Goal: Task Accomplishment & Management: Use online tool/utility

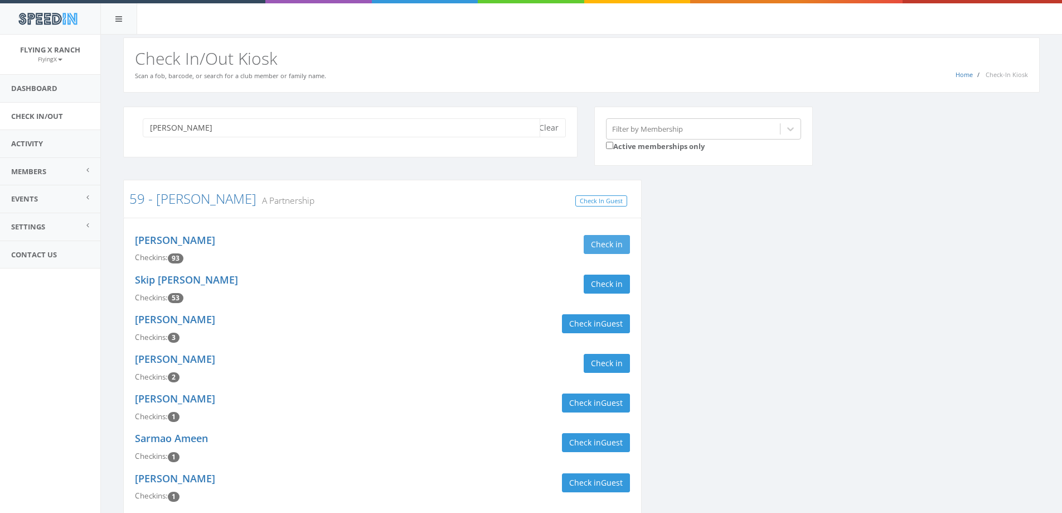
type input "[PERSON_NAME]"
click at [596, 243] on button "Check in" at bounding box center [607, 244] width 46 height 19
drag, startPoint x: 594, startPoint y: 284, endPoint x: 591, endPoint y: 279, distance: 5.9
click at [595, 284] on button "Check in" at bounding box center [607, 283] width 46 height 19
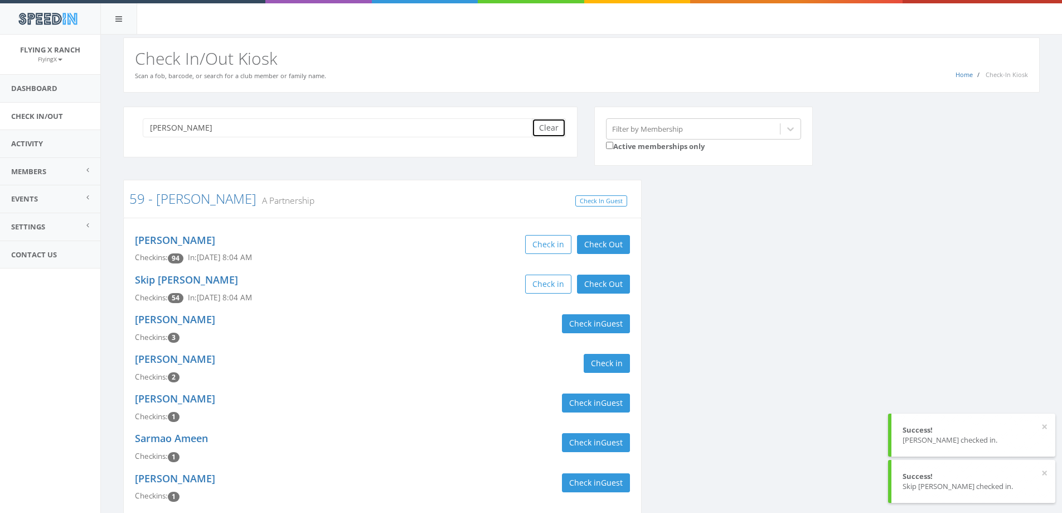
click at [557, 126] on button "Clear" at bounding box center [549, 127] width 34 height 19
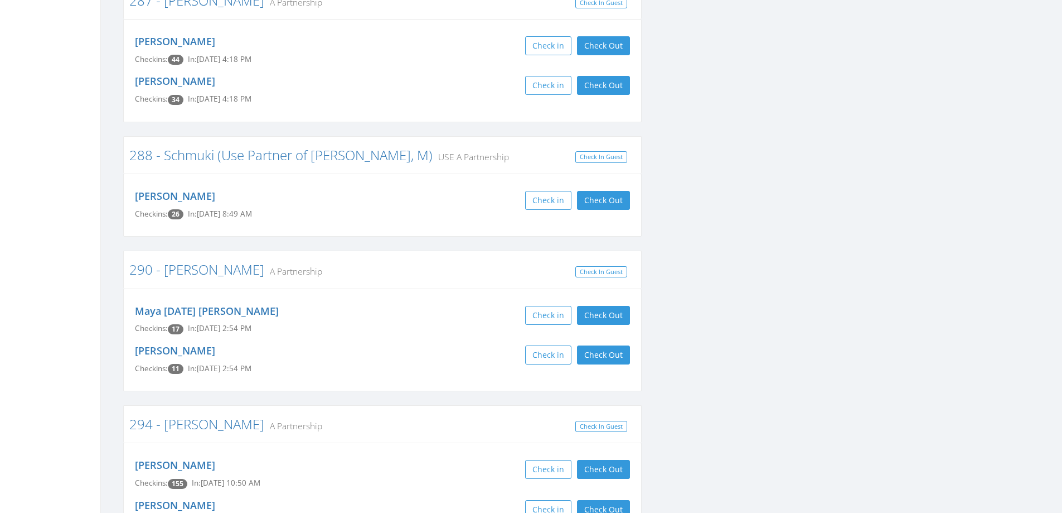
scroll to position [5577, 0]
drag, startPoint x: 605, startPoint y: 347, endPoint x: 589, endPoint y: 381, distance: 37.4
click at [605, 459] on button "Check Out" at bounding box center [603, 468] width 53 height 19
click at [594, 499] on button "Check Out" at bounding box center [603, 508] width 53 height 19
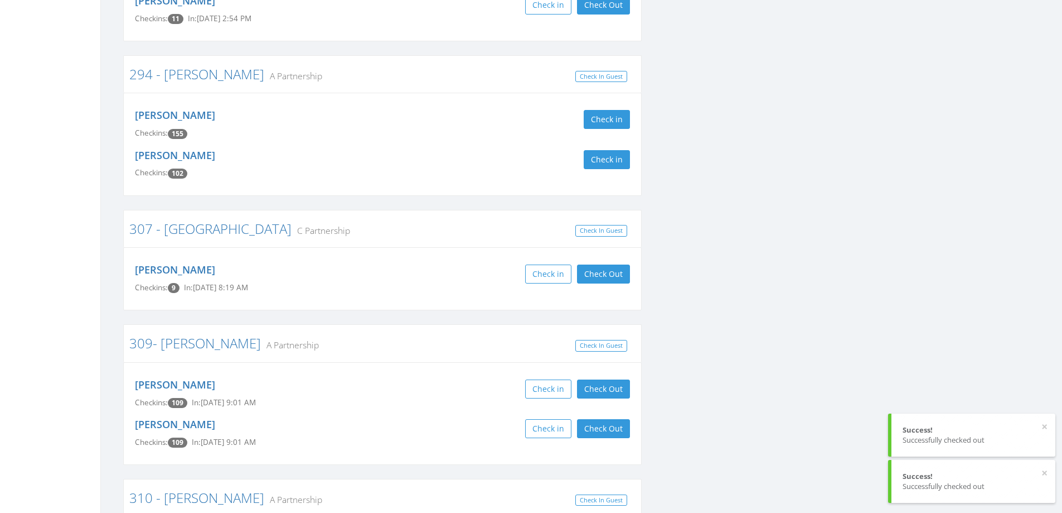
scroll to position [5967, 0]
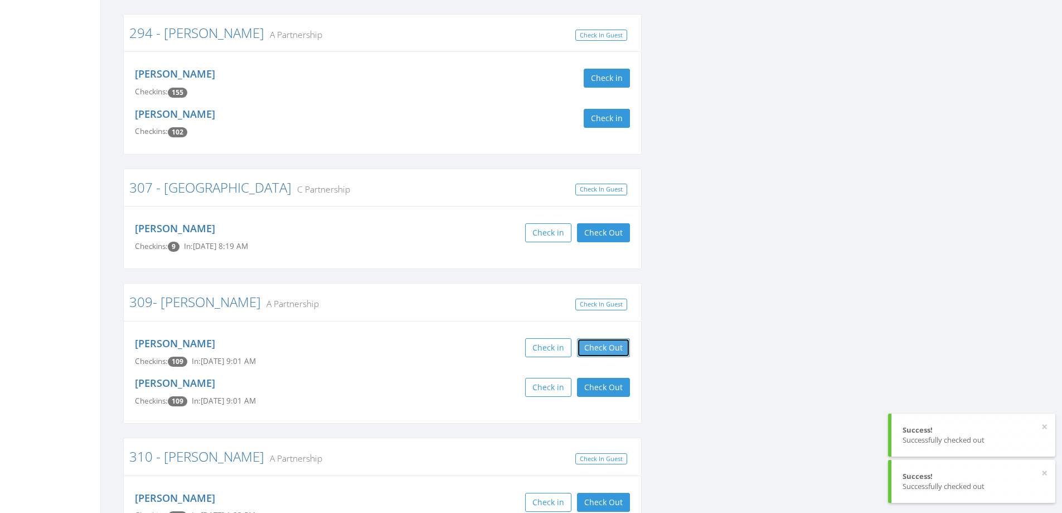
click at [598, 338] on button "Check Out" at bounding box center [603, 347] width 53 height 19
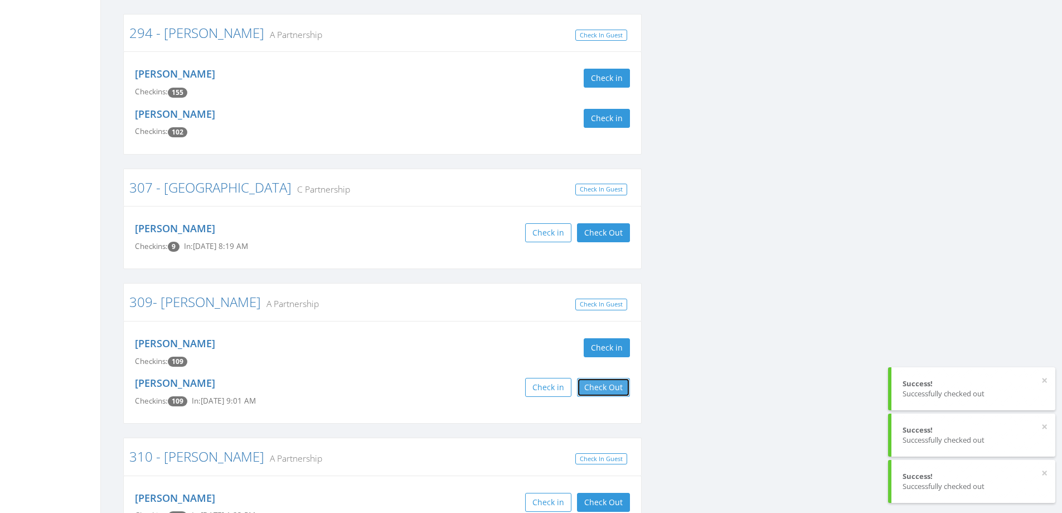
click at [603, 378] on button "Check Out" at bounding box center [603, 387] width 53 height 19
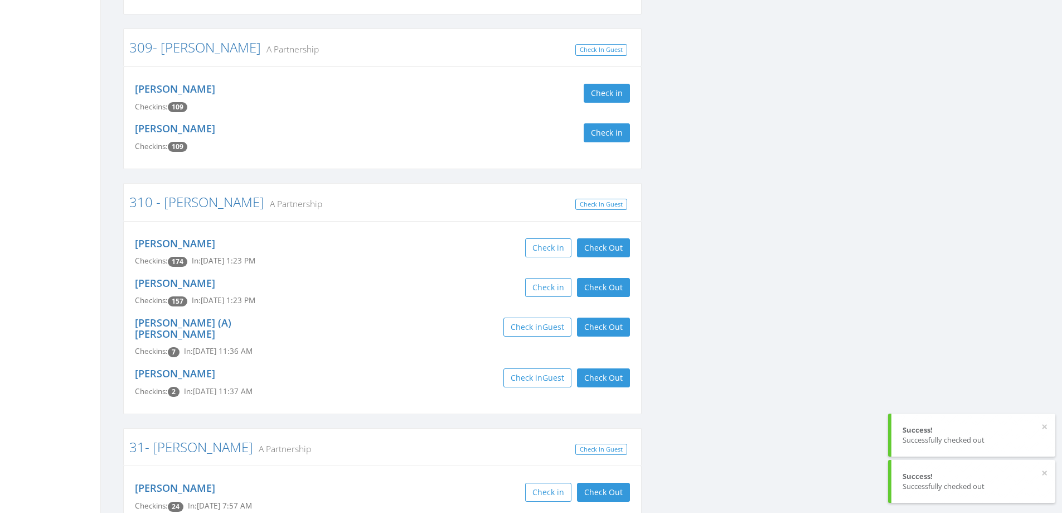
scroll to position [6246, 0]
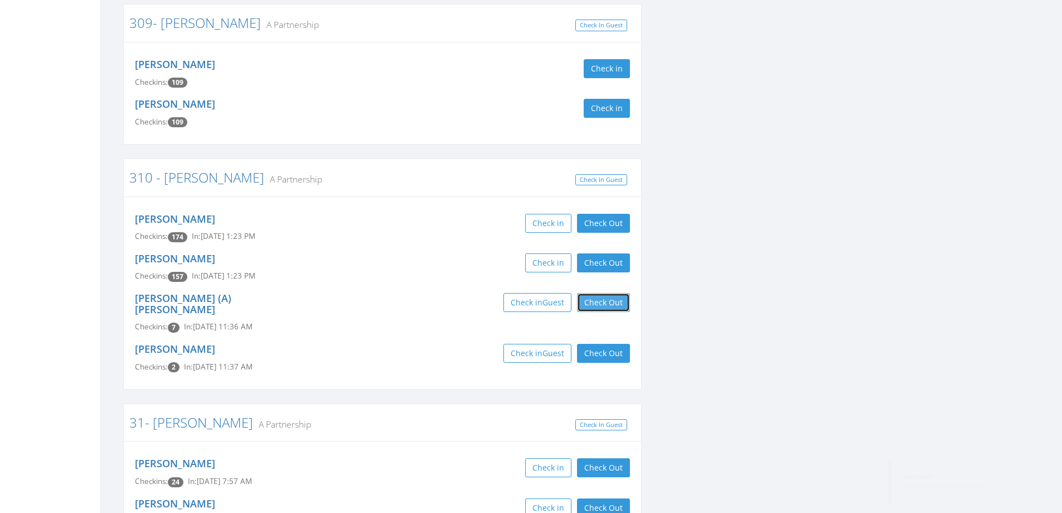
click at [600, 293] on button "Check Out" at bounding box center [603, 302] width 53 height 19
click at [601, 344] on button "Check Out" at bounding box center [603, 353] width 53 height 19
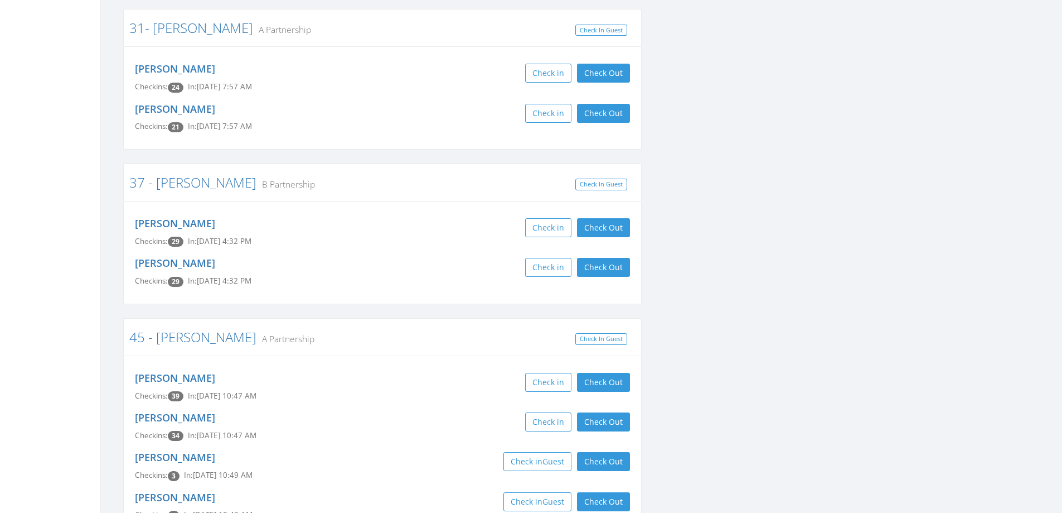
scroll to position [6636, 0]
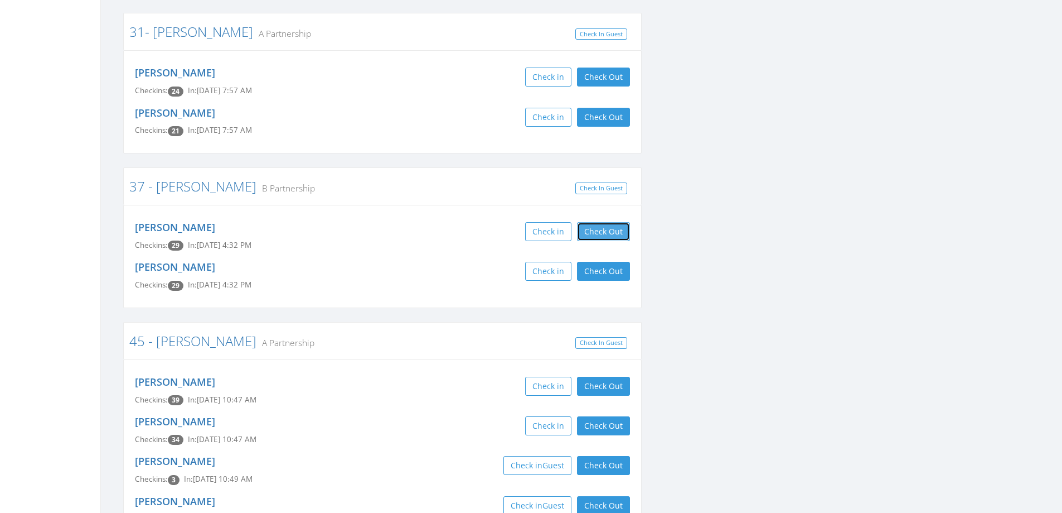
click at [588, 222] on button "Check Out" at bounding box center [603, 231] width 53 height 19
click at [604, 262] on button "Check Out" at bounding box center [603, 271] width 53 height 19
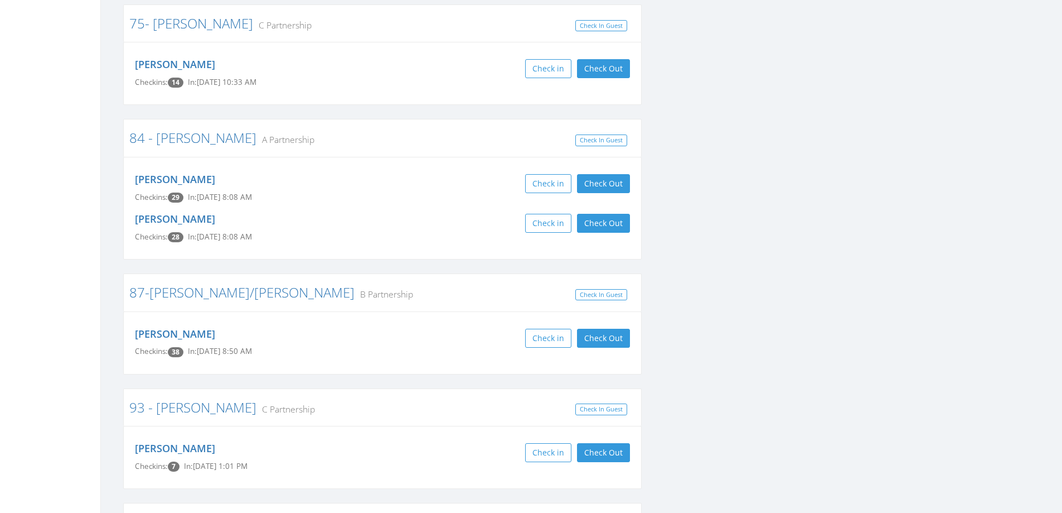
scroll to position [8201, 0]
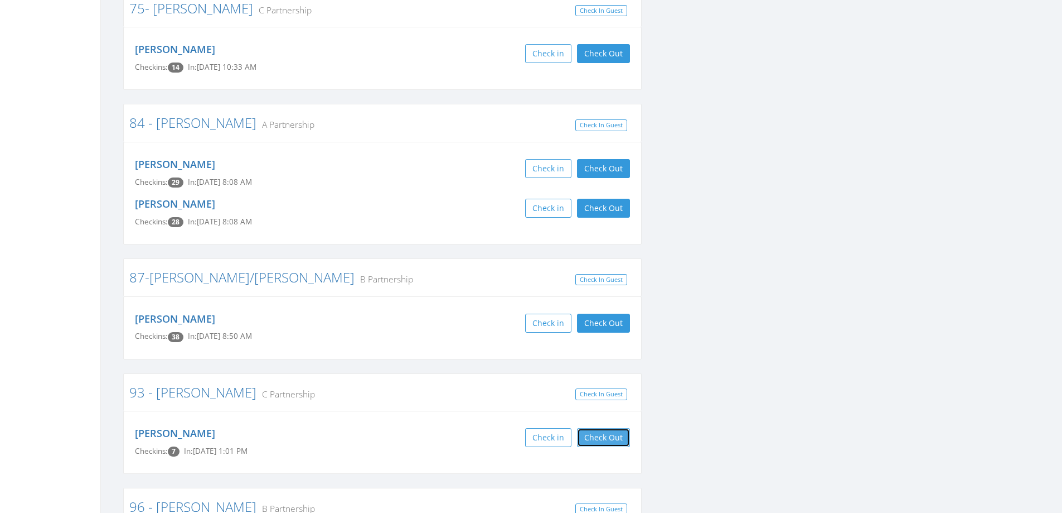
click at [599, 428] on button "Check Out" at bounding box center [603, 437] width 53 height 19
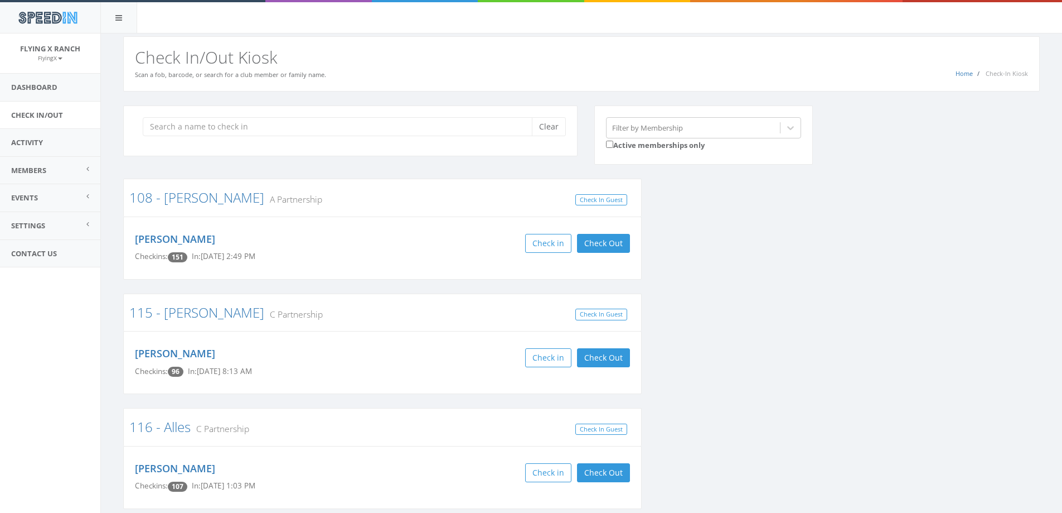
scroll to position [0, 0]
